Goal: Information Seeking & Learning: Learn about a topic

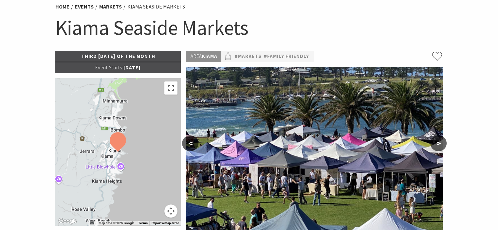
scroll to position [65, 0]
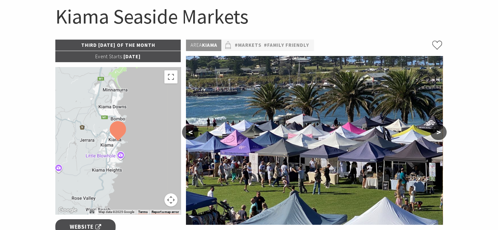
drag, startPoint x: 84, startPoint y: 55, endPoint x: 148, endPoint y: 57, distance: 63.9
click at [148, 57] on p "Event Starts: [DATE]" at bounding box center [118, 56] width 126 height 11
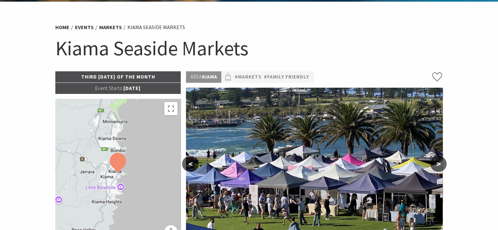
scroll to position [33, 0]
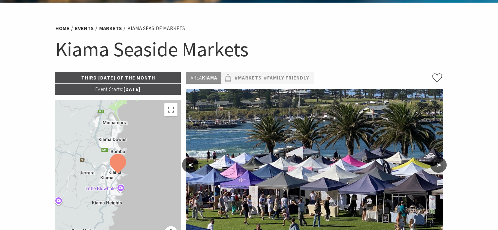
click at [329, 67] on div "Home Events Markets Kiama Seaside Markets Kiama Seaside Markets" at bounding box center [249, 47] width 393 height 52
click at [249, 80] on link "#Markets" at bounding box center [247, 78] width 27 height 8
click at [324, 46] on h1 "Kiama Seaside Markets" at bounding box center [249, 49] width 388 height 27
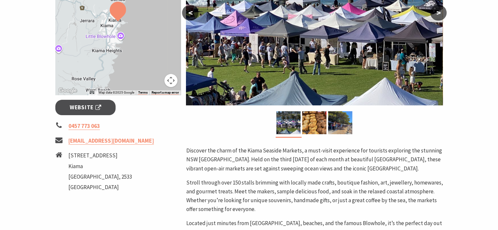
scroll to position [196, 0]
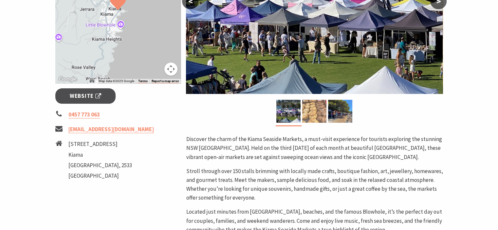
click at [313, 112] on img at bounding box center [314, 111] width 24 height 23
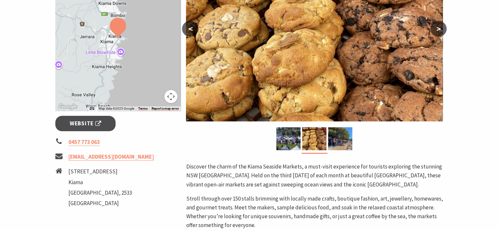
scroll to position [131, 0]
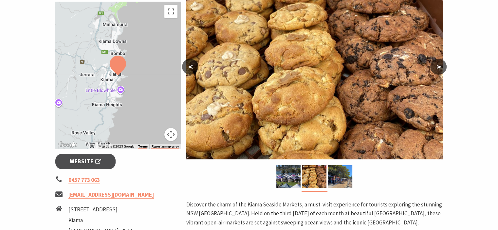
click at [434, 69] on button ">" at bounding box center [438, 67] width 16 height 16
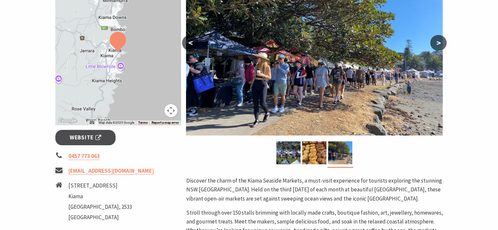
scroll to position [164, 0]
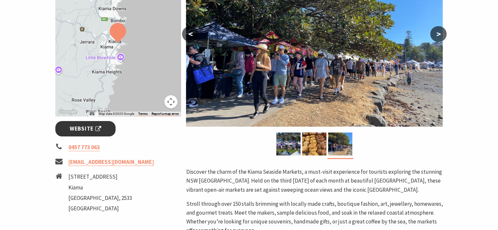
click at [87, 128] on span "Website" at bounding box center [85, 128] width 31 height 9
